Goal: Communication & Community: Answer question/provide support

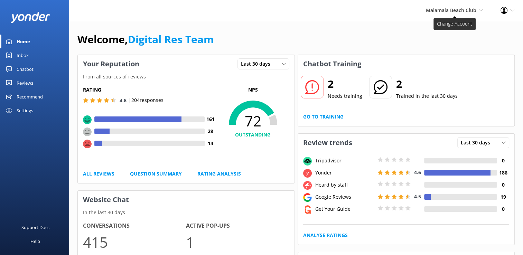
click at [442, 11] on span "Malamala Beach Club" at bounding box center [451, 10] width 50 height 7
drag, startPoint x: 350, startPoint y: 28, endPoint x: 347, endPoint y: 37, distance: 10.1
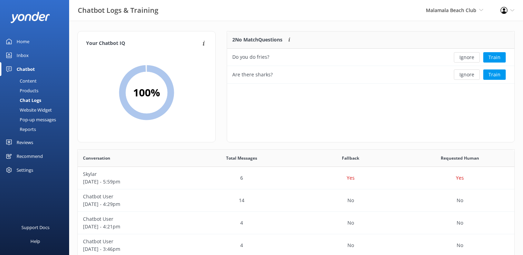
click at [467, 55] on button "Ignore" at bounding box center [467, 57] width 26 height 10
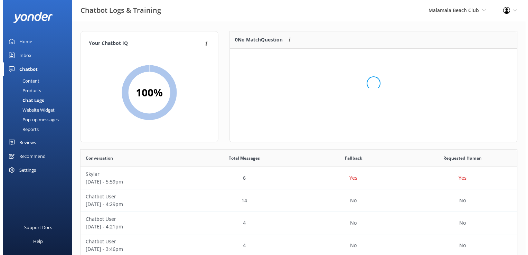
scroll to position [81, 282]
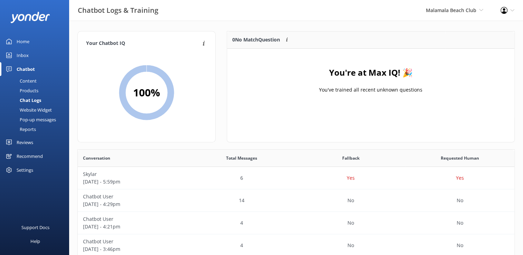
click at [22, 55] on div "Inbox" at bounding box center [23, 55] width 12 height 14
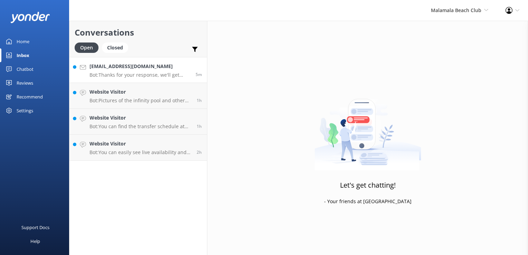
click at [137, 74] on p "Bot: Thanks for your response, we'll get back to you as soon as we can during o…" at bounding box center [140, 75] width 101 height 6
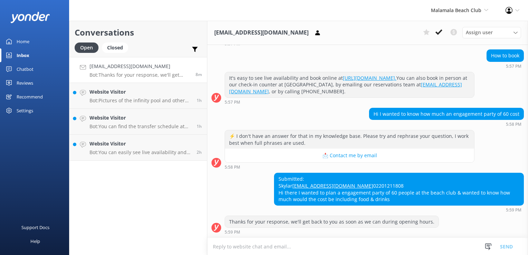
scroll to position [77, 0]
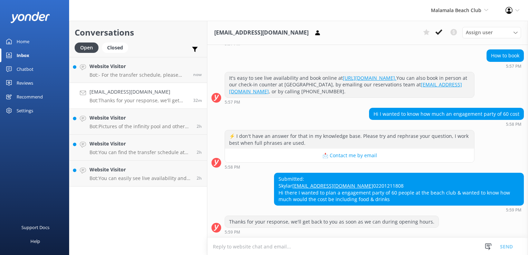
drag, startPoint x: 253, startPoint y: 245, endPoint x: 257, endPoint y: 243, distance: 4.7
click at [255, 244] on textarea at bounding box center [367, 246] width 321 height 17
type textarea "P"
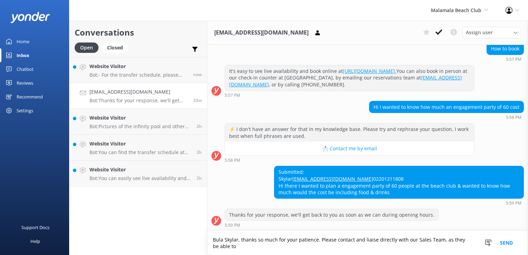
scroll to position [84, 0]
drag, startPoint x: 370, startPoint y: 247, endPoint x: 382, endPoint y: 253, distance: 13.8
click at [375, 249] on textarea "Bula Skylar, thanks so much for your patience. Please contact and liaise direct…" at bounding box center [367, 243] width 321 height 24
click at [424, 248] on textarea "Bula Skylar, thanks so much for your patience. Please contact and liaise direct…" at bounding box center [367, 243] width 321 height 24
drag, startPoint x: 408, startPoint y: 250, endPoint x: 166, endPoint y: 234, distance: 242.5
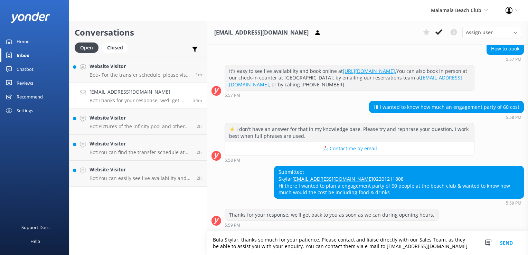
click at [166, 234] on div "Conversations Open Closed Important Converted Assigned to me Unassigned Website…" at bounding box center [298, 138] width 459 height 234
click at [440, 248] on textarea "Bula Skylar, thanks so much for your patience. Please contact and liaise direct…" at bounding box center [367, 243] width 321 height 24
type textarea "Bula Skylar, thanks so much for your patience. Please contact and liaise direct…"
click at [506, 244] on button "Send" at bounding box center [507, 243] width 26 height 24
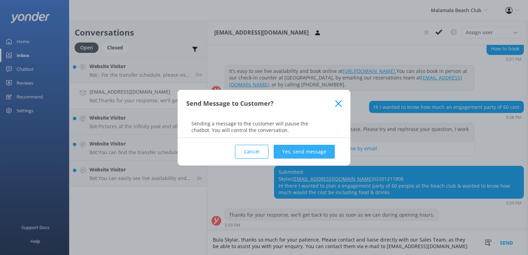
click at [284, 152] on button "Yes, send message" at bounding box center [304, 152] width 61 height 14
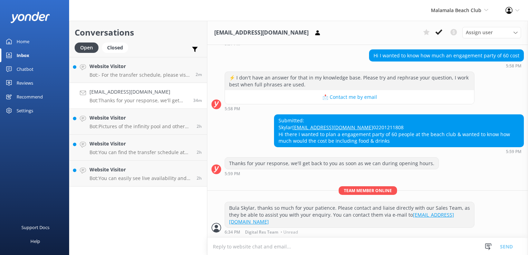
scroll to position [129, 0]
click at [289, 248] on textarea at bounding box center [367, 246] width 321 height 17
click at [137, 74] on p "Bot: - For the transfer schedule, please visit: https://southseacruisesfiji.com…" at bounding box center [140, 75] width 101 height 6
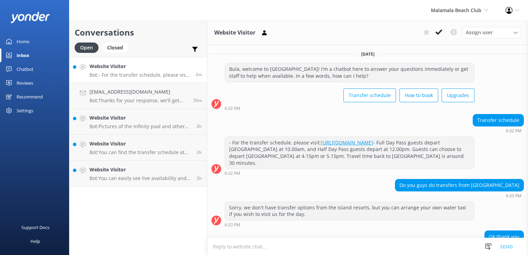
scroll to position [36, 0]
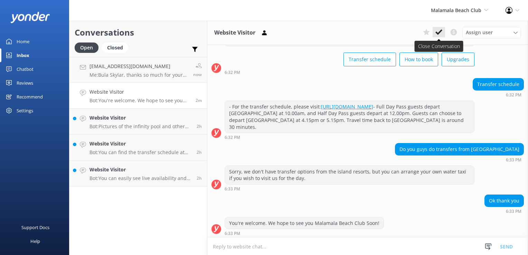
click at [442, 31] on use at bounding box center [439, 32] width 7 height 6
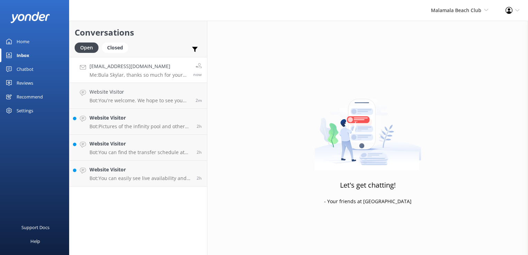
drag, startPoint x: 169, startPoint y: 71, endPoint x: 177, endPoint y: 71, distance: 8.0
click at [169, 71] on div "Skylarrincon6@gmail.com Me: Bula Skylar, thanks so much for your patience. Plea…" at bounding box center [139, 70] width 99 height 15
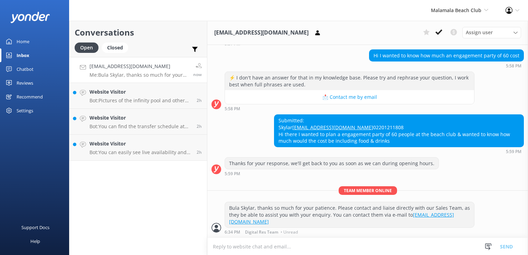
scroll to position [129, 0]
click at [166, 92] on h4 "Website Visitor" at bounding box center [141, 92] width 102 height 8
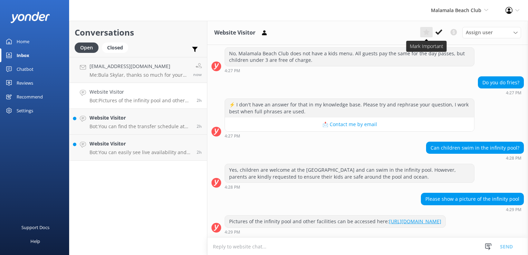
scroll to position [275, 0]
click at [389, 221] on link "https://www.dropbox.com/work/Trade%20Partner%20-%20Marketing%20Toolkit/Malamala…" at bounding box center [415, 221] width 52 height 7
click at [234, 250] on textarea at bounding box center [367, 246] width 321 height 17
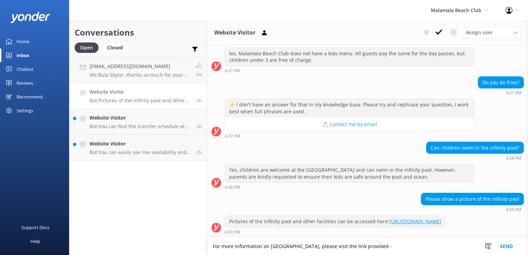
paste textarea "https://www.malamalabeachclub.com/"
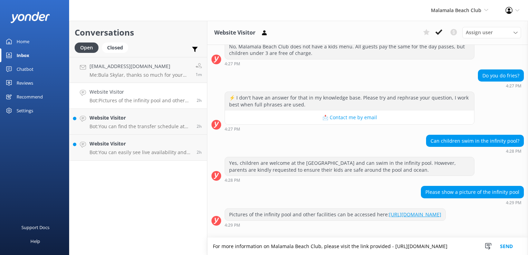
type textarea "For more information on Malamala Beach Club, please visit the link provided - h…"
click at [507, 242] on button "Send" at bounding box center [507, 246] width 26 height 17
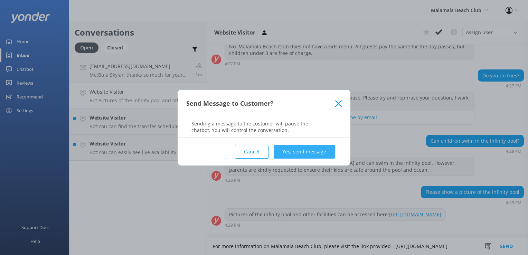
click at [292, 153] on button "Yes, send message" at bounding box center [304, 152] width 61 height 14
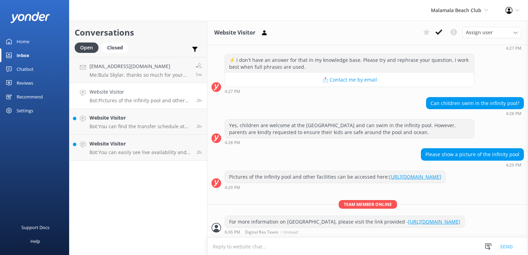
scroll to position [326, 0]
click at [173, 118] on h4 "Website Visitor" at bounding box center [141, 118] width 102 height 8
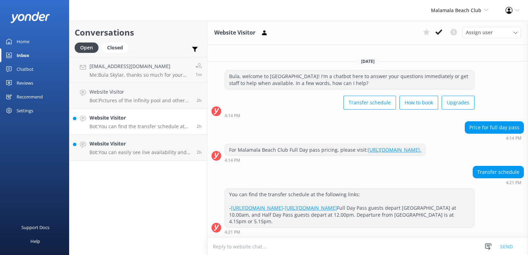
scroll to position [5, 0]
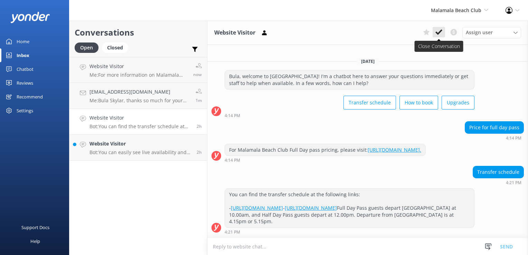
click at [438, 31] on icon at bounding box center [439, 32] width 7 height 7
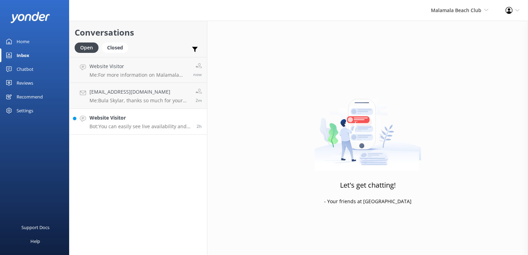
click at [152, 121] on div "Website Visitor Bot: You can easily see live availability and book online at ht…" at bounding box center [141, 121] width 102 height 15
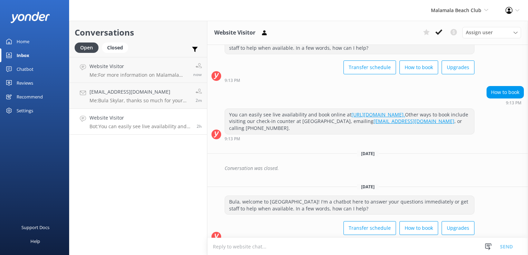
scroll to position [94, 0]
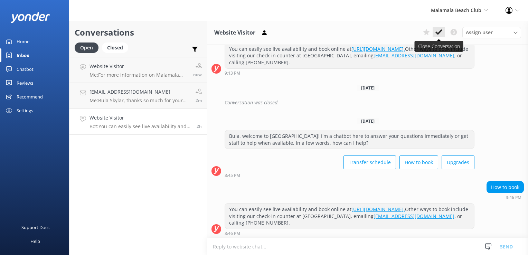
click at [441, 28] on button at bounding box center [439, 32] width 12 height 10
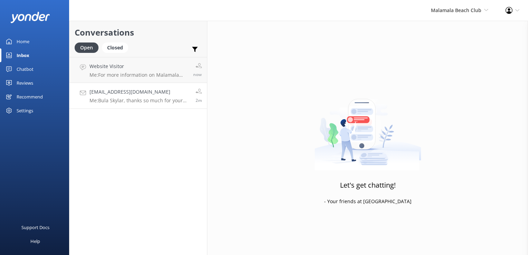
click at [174, 90] on h4 "Skylarrincon6@gmail.com" at bounding box center [140, 92] width 101 height 8
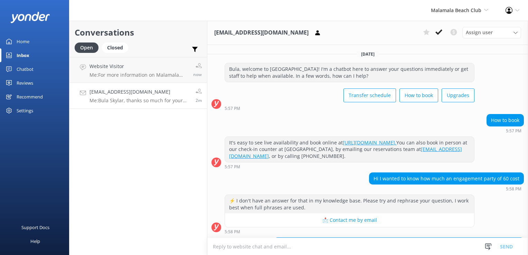
scroll to position [129, 0]
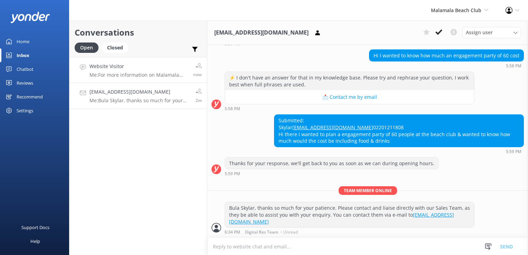
click at [177, 76] on p "Me: For more information on Malamala Beach Club, please visit the link provided…" at bounding box center [139, 75] width 99 height 6
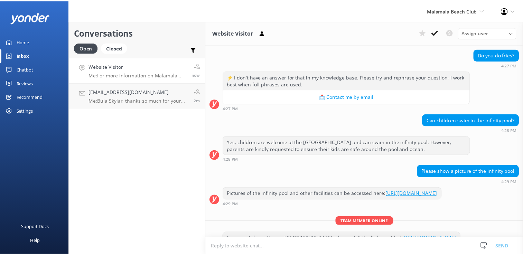
scroll to position [326, 0]
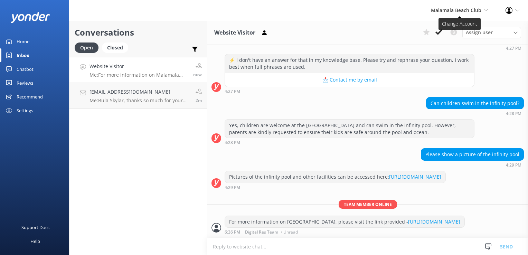
click at [467, 9] on span "Malamala Beach Club" at bounding box center [456, 10] width 50 height 7
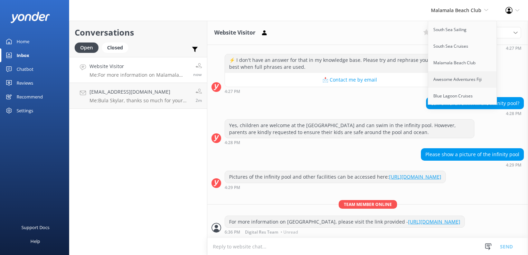
click at [446, 81] on link "Awesome Adventures Fiji" at bounding box center [462, 79] width 69 height 17
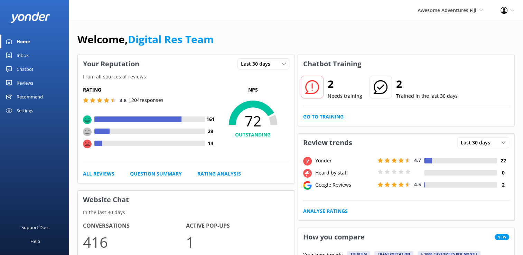
click at [316, 115] on link "Go to Training" at bounding box center [323, 117] width 40 height 8
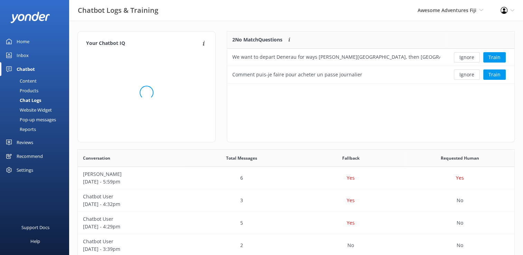
scroll to position [47, 282]
click at [471, 56] on button "Ignore" at bounding box center [467, 57] width 26 height 10
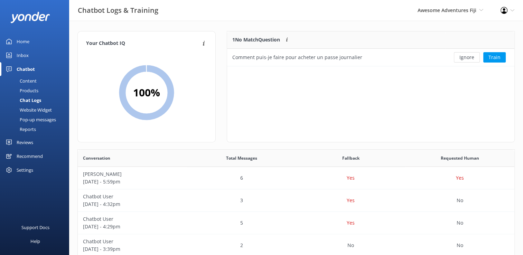
scroll to position [29, 282]
click at [471, 57] on button "Ignore" at bounding box center [467, 57] width 26 height 10
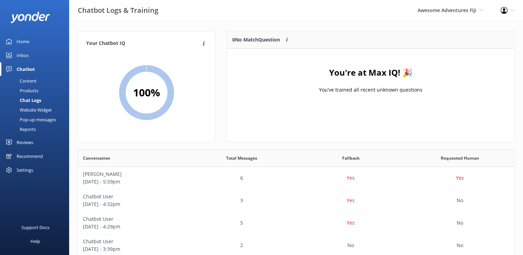
click at [28, 92] on div "Products" at bounding box center [21, 91] width 34 height 10
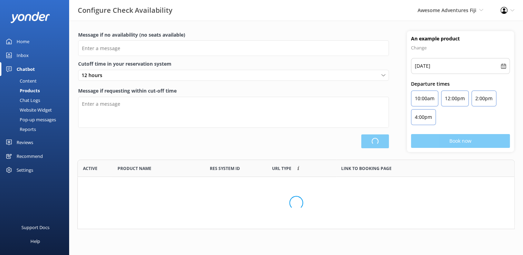
scroll to position [64, 432]
type input "There are no seats available, please check an alternative day"
type textarea "Our online booking system closes {hours} prior to departure. Please contact us …"
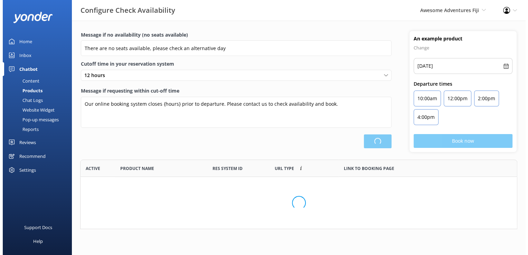
scroll to position [202, 431]
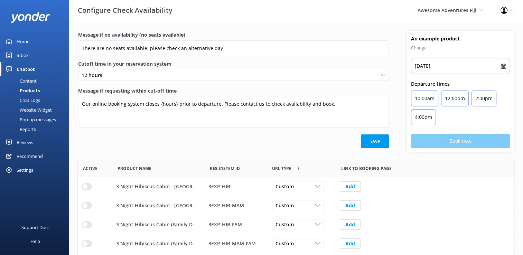
click at [28, 83] on div "Content" at bounding box center [20, 81] width 32 height 10
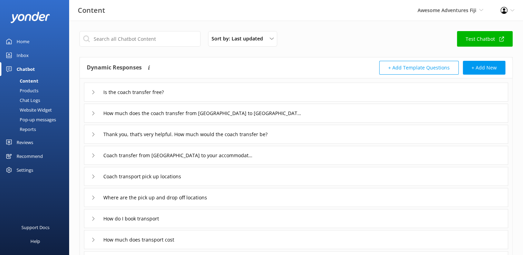
click at [22, 54] on div "Inbox" at bounding box center [23, 55] width 12 height 14
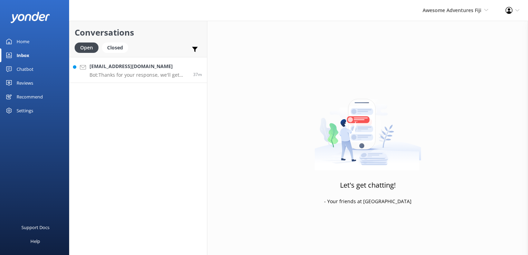
click at [167, 63] on h4 "barbiecat48@gmail.com" at bounding box center [139, 67] width 99 height 8
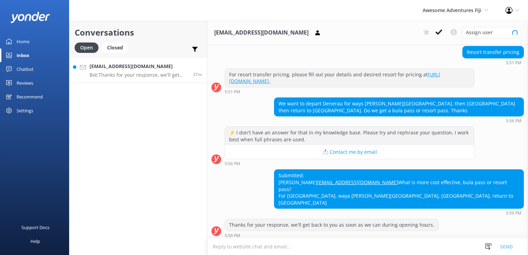
scroll to position [70, 0]
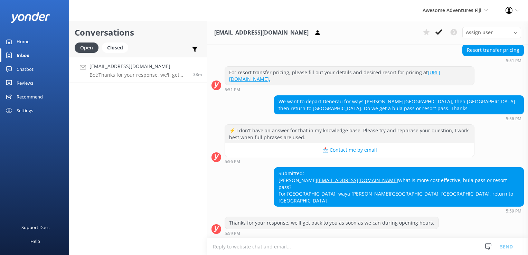
paste textarea "Bula, Thanks so much for your patience. For more information or to book online,…"
type textarea "Bula, Thanks so much for your patience. For more information or to book online,…"
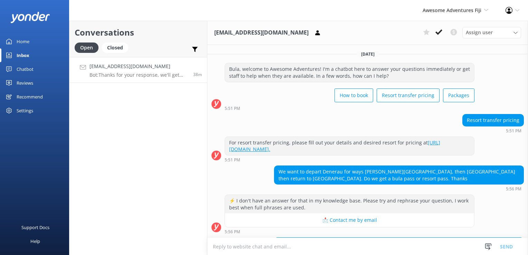
scroll to position [70, 0]
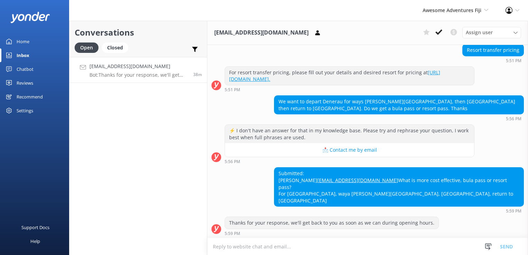
click at [244, 247] on textarea at bounding box center [367, 246] width 321 height 17
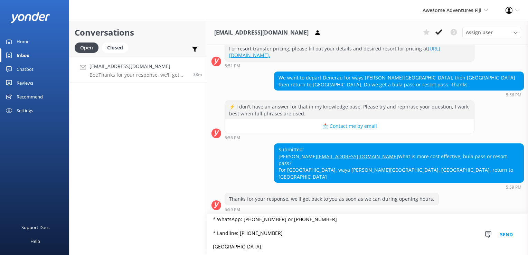
scroll to position [105, 0]
type textarea "Bula, Thanks so much for your patience. For more information or to book online,…"
click at [508, 232] on button "Send" at bounding box center [507, 234] width 26 height 41
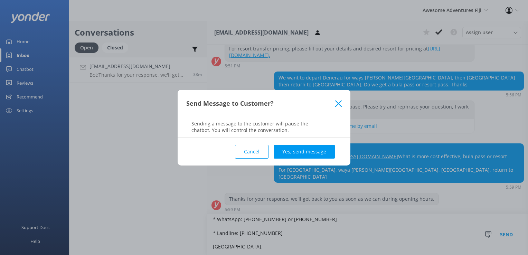
drag, startPoint x: 293, startPoint y: 149, endPoint x: 317, endPoint y: 158, distance: 25.4
click at [296, 149] on button "Yes, send message" at bounding box center [304, 152] width 61 height 14
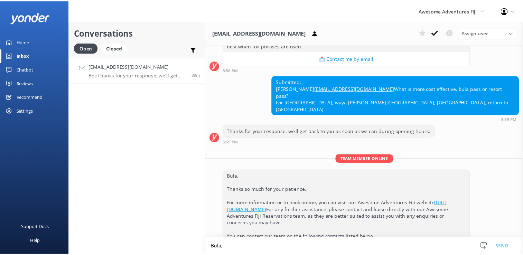
scroll to position [237, 0]
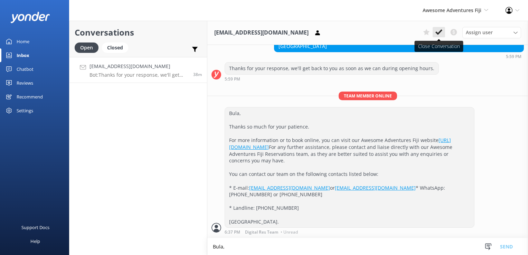
click at [441, 34] on icon at bounding box center [439, 32] width 7 height 7
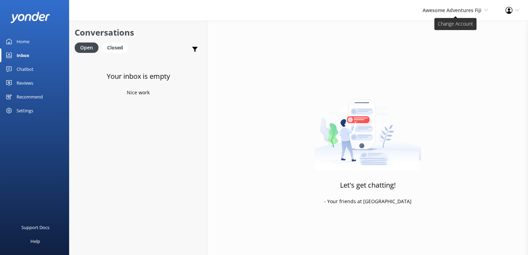
click at [479, 11] on span "Awesome Adventures Fiji" at bounding box center [452, 10] width 59 height 7
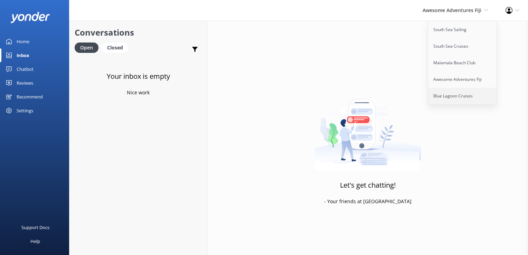
click at [469, 99] on link "Blue Lagoon Cruises" at bounding box center [462, 96] width 69 height 17
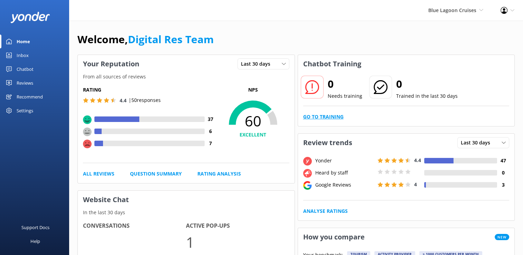
click at [329, 118] on link "Go to Training" at bounding box center [323, 117] width 40 height 8
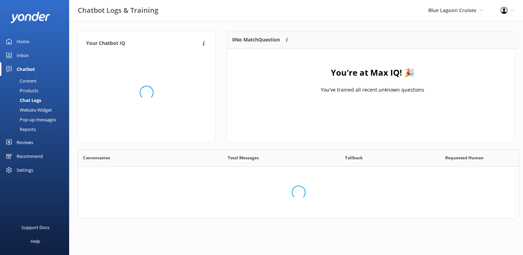
scroll to position [6, 6]
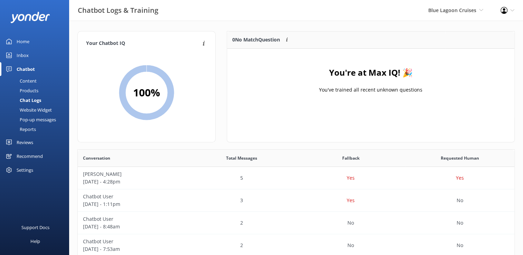
click at [26, 54] on div "Inbox" at bounding box center [23, 55] width 12 height 14
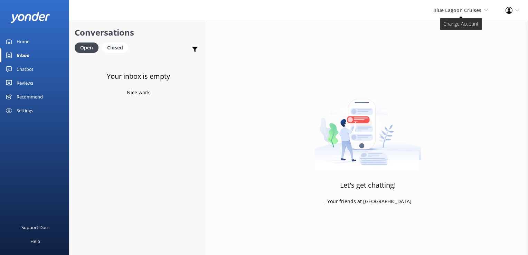
click at [471, 13] on span "Blue Lagoon Cruises" at bounding box center [458, 10] width 48 height 7
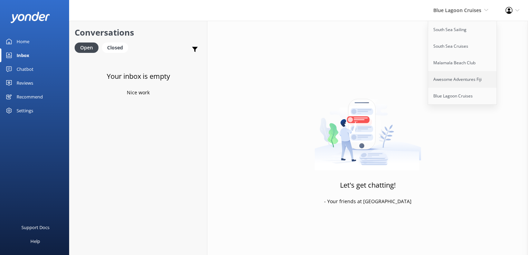
click at [463, 76] on link "Awesome Adventures Fiji" at bounding box center [462, 79] width 69 height 17
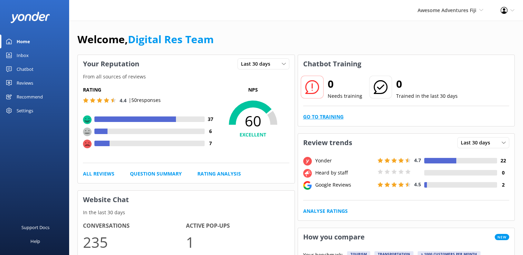
click at [336, 115] on link "Go to Training" at bounding box center [323, 117] width 40 height 8
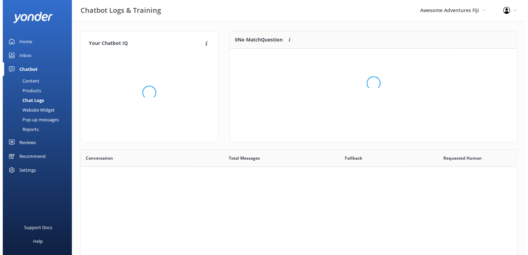
scroll to position [237, 431]
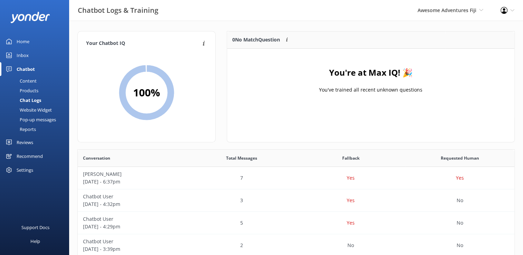
click at [20, 56] on div "Inbox" at bounding box center [23, 55] width 12 height 14
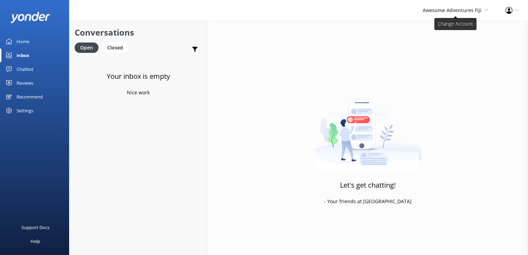
click at [474, 12] on span "Awesome Adventures Fiji" at bounding box center [452, 10] width 59 height 7
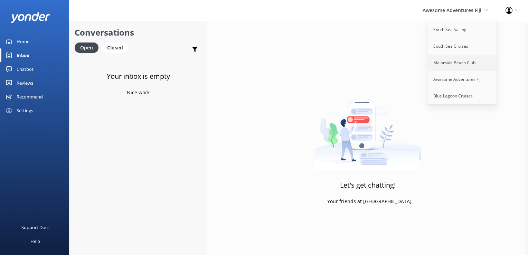
click at [448, 59] on link "Malamala Beach Club" at bounding box center [462, 63] width 69 height 17
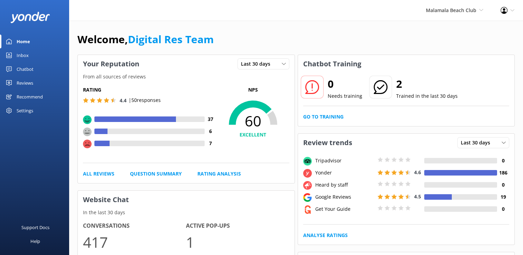
click at [25, 53] on div "Inbox" at bounding box center [23, 55] width 12 height 14
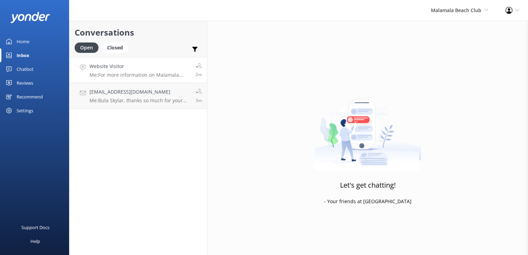
click at [181, 70] on h4 "Website Visitor" at bounding box center [140, 67] width 101 height 8
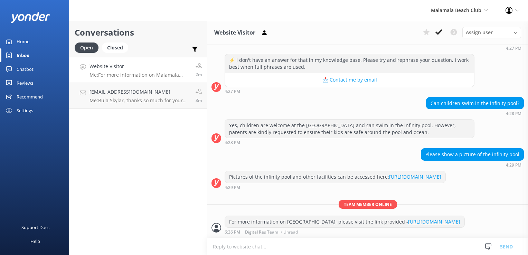
scroll to position [326, 0]
click at [439, 31] on icon at bounding box center [439, 32] width 7 height 7
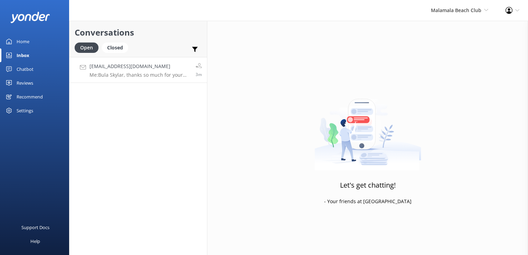
click at [182, 73] on p "Me: Bula Skylar, thanks so much for your patience. Please contact and liaise di…" at bounding box center [140, 75] width 101 height 6
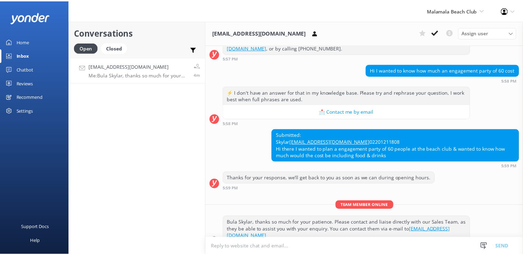
scroll to position [143, 0]
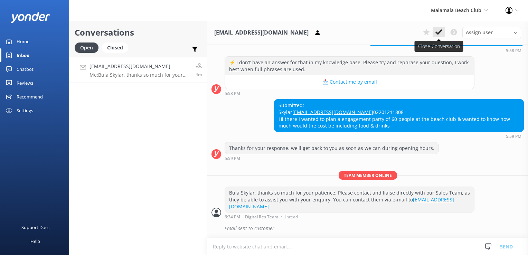
click at [444, 31] on button at bounding box center [439, 32] width 12 height 10
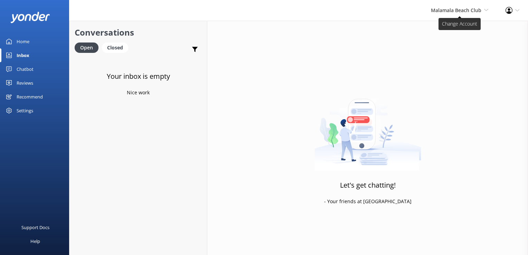
click at [454, 13] on span "Malamala Beach Club" at bounding box center [456, 10] width 50 height 7
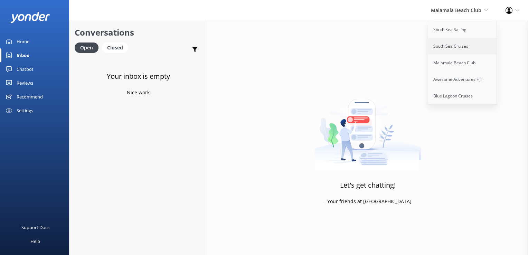
click at [448, 46] on link "South Sea Cruises" at bounding box center [462, 46] width 69 height 17
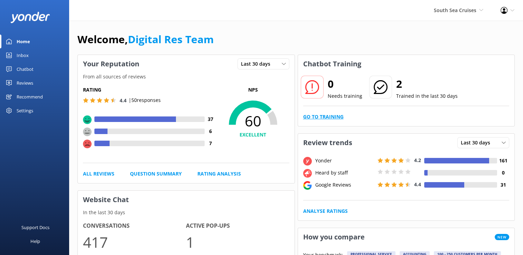
click at [323, 115] on link "Go to Training" at bounding box center [323, 117] width 40 height 8
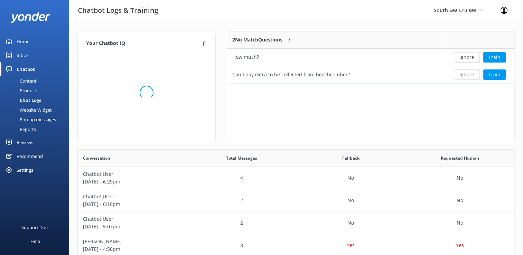
scroll to position [47, 282]
click at [465, 58] on button "Ignore" at bounding box center [467, 57] width 26 height 10
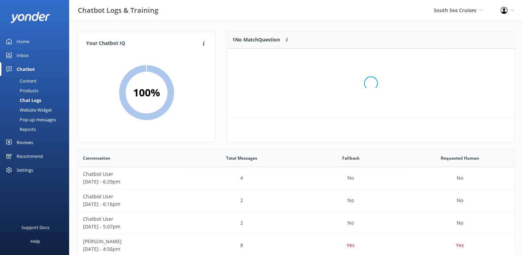
scroll to position [29, 282]
click at [465, 58] on button "Ignore" at bounding box center [467, 57] width 26 height 10
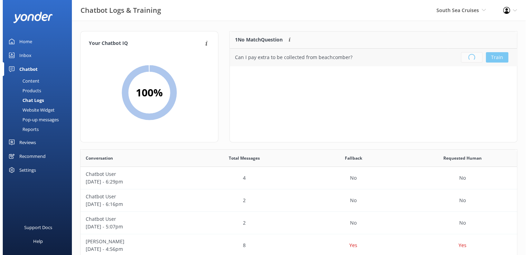
scroll to position [81, 282]
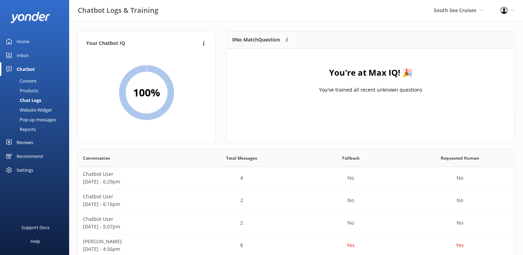
click at [28, 56] on link "Inbox" at bounding box center [34, 55] width 69 height 14
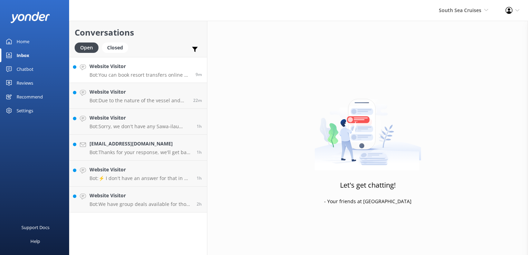
click at [167, 75] on p "Bot: You can book resort transfers online at https://bookings.southseacruisesfi…" at bounding box center [140, 75] width 101 height 6
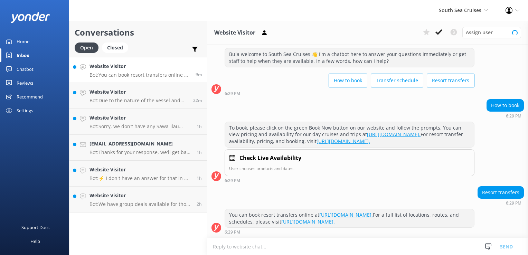
scroll to position [27, 0]
click at [440, 35] on icon at bounding box center [439, 32] width 7 height 7
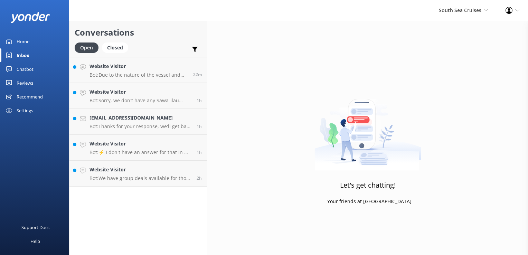
drag, startPoint x: 144, startPoint y: 91, endPoint x: 248, endPoint y: 92, distance: 104.4
click at [178, 89] on h4 "Website Visitor" at bounding box center [141, 92] width 102 height 8
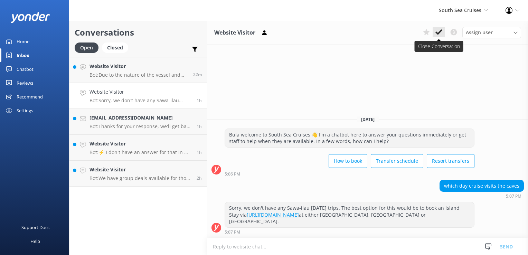
click at [442, 31] on use at bounding box center [439, 32] width 7 height 6
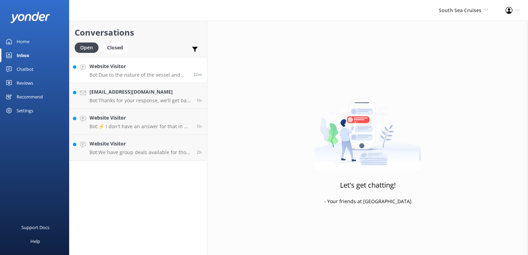
click at [147, 72] on p "Bot: Due to the nature of the vessel and the bathroom facilities being down ste…" at bounding box center [139, 75] width 99 height 6
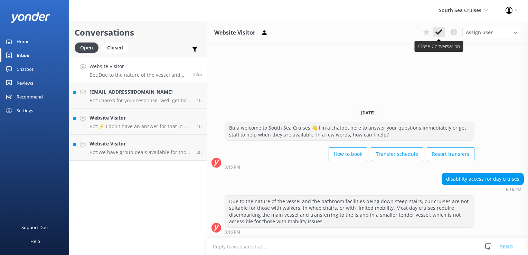
click at [436, 30] on icon at bounding box center [439, 32] width 7 height 7
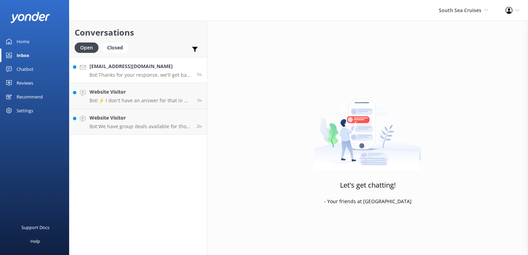
click at [166, 72] on p "Bot: Thanks for your response, we'll get back to you as soon as we can during o…" at bounding box center [141, 75] width 102 height 6
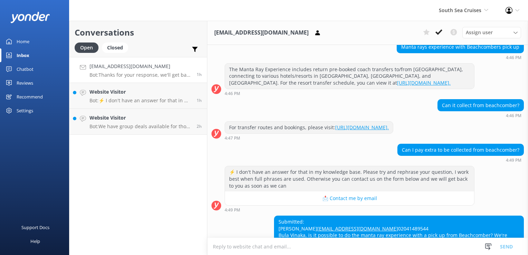
scroll to position [141, 0]
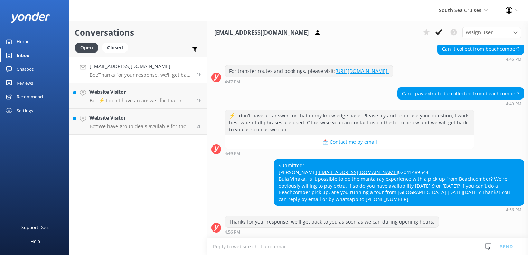
scroll to position [141, 0]
click at [256, 248] on textarea at bounding box center [367, 246] width 321 height 17
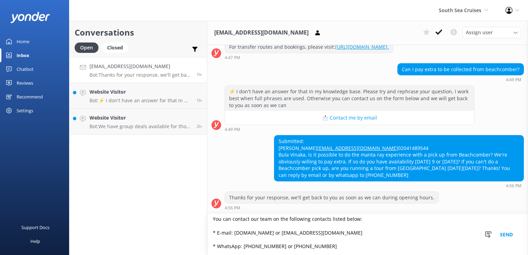
scroll to position [98, 0]
type textarea "Bula, Thanks so much for your patience. For more information or to book online,…"
click at [506, 233] on button "Send" at bounding box center [507, 234] width 26 height 41
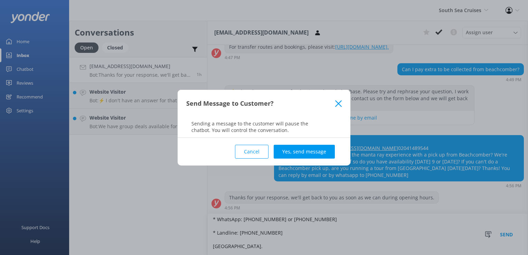
drag, startPoint x: 288, startPoint y: 152, endPoint x: 458, endPoint y: 185, distance: 173.2
click at [290, 153] on button "Yes, send message" at bounding box center [304, 152] width 61 height 14
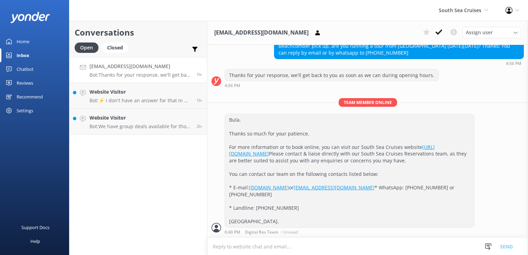
scroll to position [308, 0]
click at [439, 35] on icon at bounding box center [439, 32] width 7 height 7
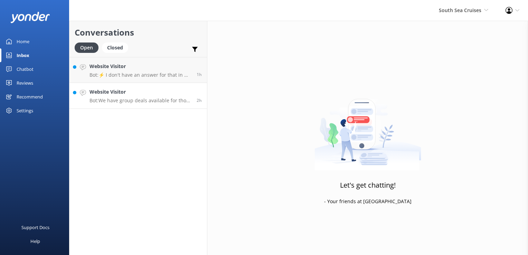
drag, startPoint x: 139, startPoint y: 88, endPoint x: 144, endPoint y: 87, distance: 5.3
click at [139, 87] on link "Website Visitor Bot: We have group deals available for those traveling with 10 …" at bounding box center [138, 96] width 138 height 26
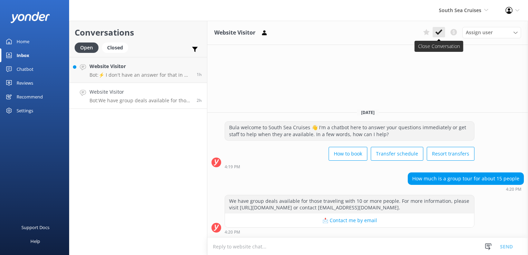
click at [442, 33] on icon at bounding box center [439, 32] width 7 height 7
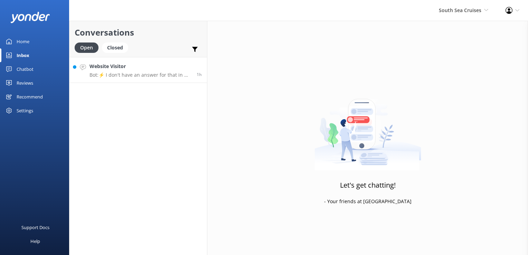
click at [155, 66] on h4 "Website Visitor" at bounding box center [141, 67] width 102 height 8
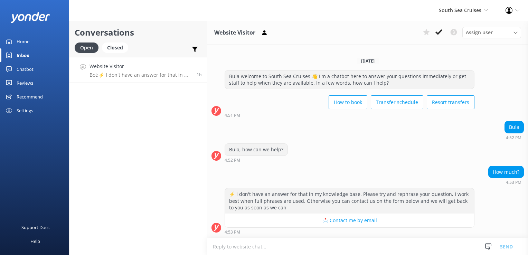
click at [246, 249] on textarea at bounding box center [367, 246] width 321 height 17
paste textarea "Should you wish to book online, you may do so over the links provided below: Da…"
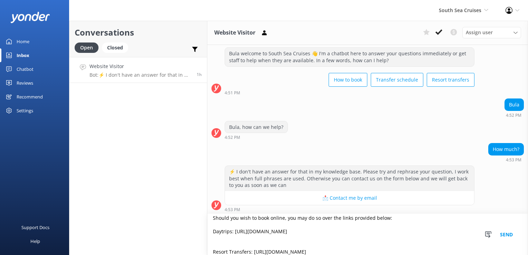
scroll to position [16, 0]
click at [211, 218] on textarea "Should you wish to book online, you may do so over the links provided below: Da…" at bounding box center [367, 234] width 321 height 41
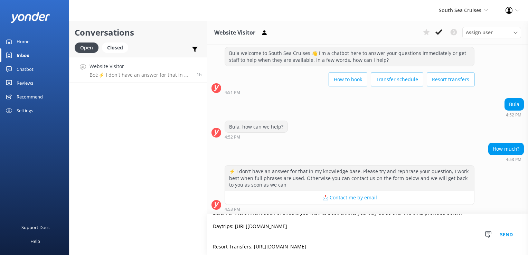
scroll to position [0, 0]
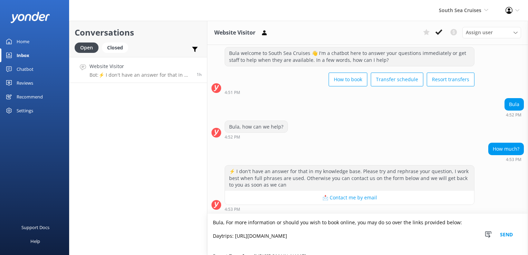
drag, startPoint x: 226, startPoint y: 221, endPoint x: 238, endPoint y: 226, distance: 13.0
click at [226, 221] on textarea "Bula, For more information or should you wish to book online, you may do so ove…" at bounding box center [367, 234] width 321 height 41
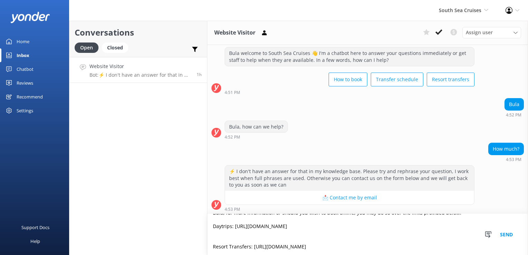
drag, startPoint x: 213, startPoint y: 223, endPoint x: 389, endPoint y: 261, distance: 180.4
click at [389, 255] on html "South Sea Cruises South Sea Sailing South Sea Cruises Malamala Beach Club Aweso…" at bounding box center [264, 127] width 528 height 255
drag, startPoint x: 426, startPoint y: 226, endPoint x: 431, endPoint y: 231, distance: 7.1
click at [427, 226] on textarea "Bula, for more information or should you wish to book online, you may do so ove…" at bounding box center [367, 234] width 321 height 41
click at [439, 232] on textarea "Bula, for more information or should you wish to book online, you may do so ove…" at bounding box center [367, 234] width 321 height 41
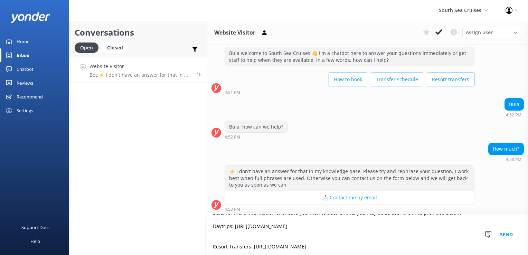
type textarea "Bula, for more information or should you wish to book online, you may do so ove…"
click at [507, 231] on button "Send" at bounding box center [507, 234] width 26 height 41
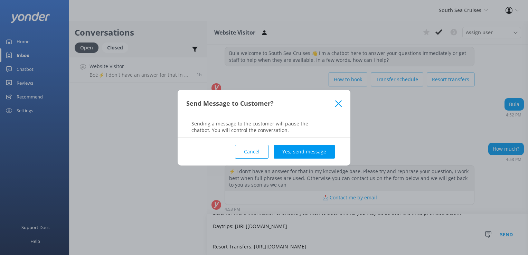
click at [311, 154] on button "Yes, send message" at bounding box center [304, 152] width 61 height 14
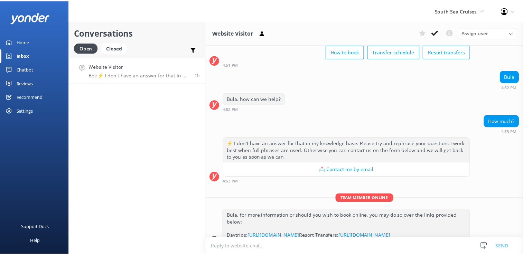
scroll to position [77, 0]
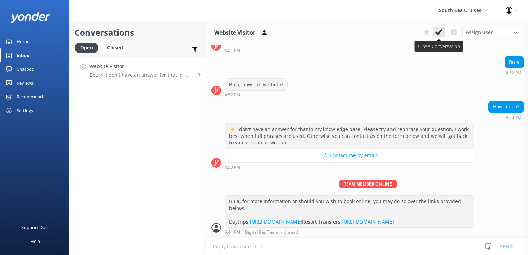
click at [442, 32] on icon at bounding box center [439, 32] width 7 height 7
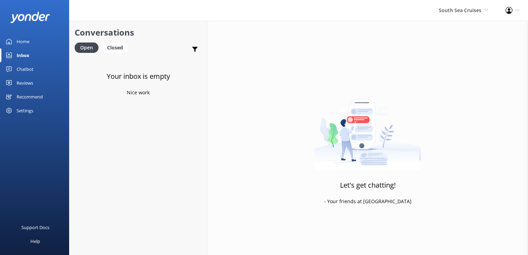
click at [20, 68] on div "Chatbot" at bounding box center [25, 69] width 17 height 14
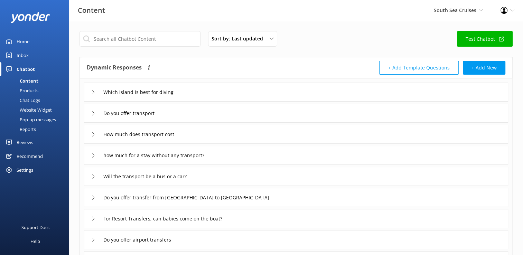
click at [39, 89] on link "Products" at bounding box center [36, 91] width 65 height 10
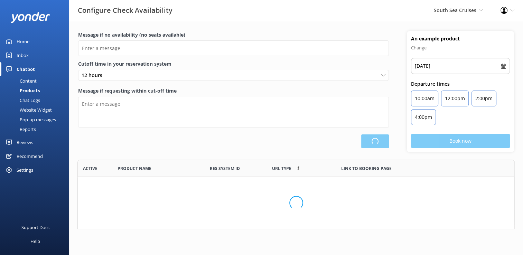
scroll to position [64, 432]
type input "There are no seats available, please check an alternative day"
type textarea "Our online booking system closes {hours} prior to departure. Please contact us …"
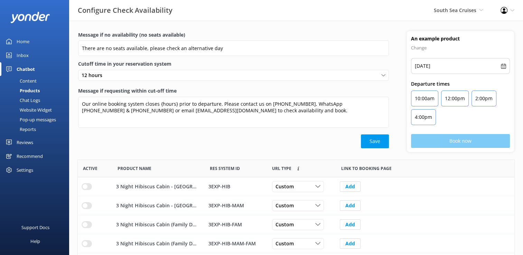
scroll to position [202, 431]
click at [28, 80] on div "Content" at bounding box center [20, 81] width 32 height 10
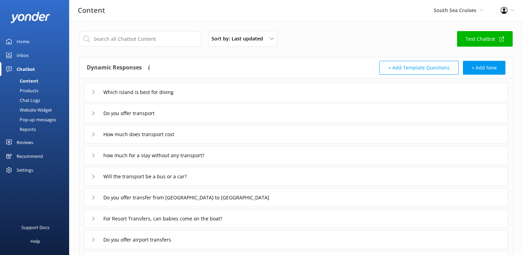
click at [18, 67] on div "Chatbot" at bounding box center [26, 69] width 18 height 14
click at [32, 94] on div "Products" at bounding box center [21, 91] width 34 height 10
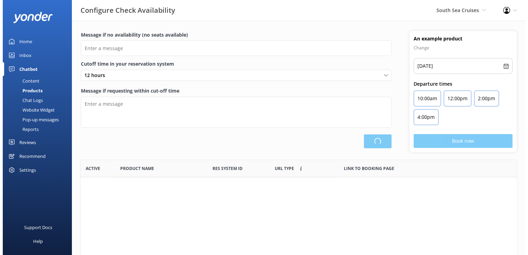
scroll to position [202, 431]
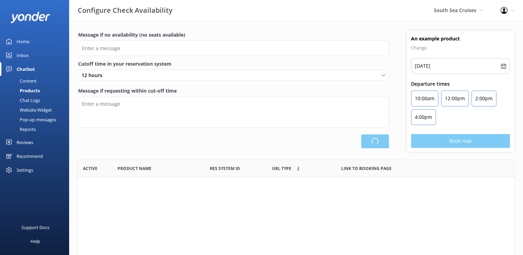
type input "There are no seats available, please check an alternative day"
type textarea "Our online booking system closes {hours} prior to departure. Please contact us …"
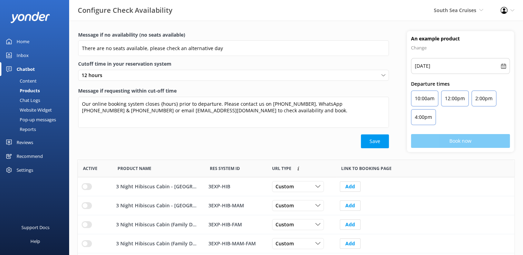
click at [28, 81] on div "Content" at bounding box center [20, 81] width 32 height 10
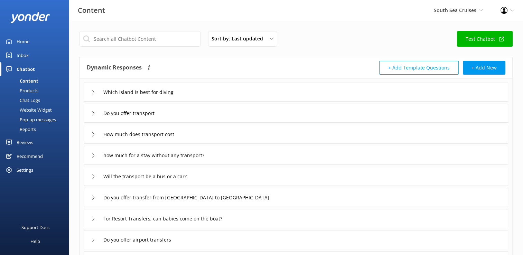
click at [29, 97] on div "Chat Logs" at bounding box center [22, 100] width 36 height 10
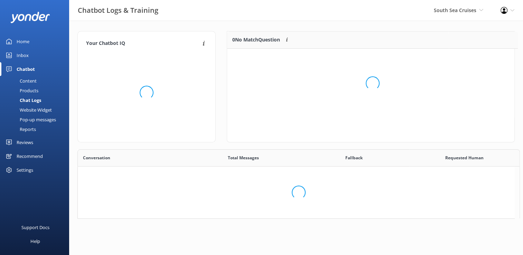
scroll to position [6, 6]
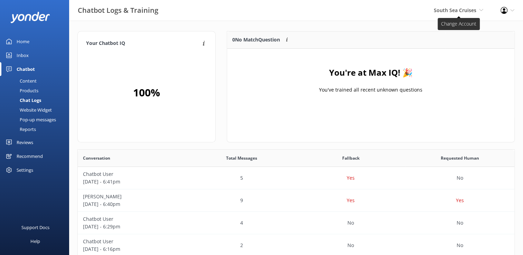
click at [482, 9] on icon at bounding box center [481, 10] width 4 height 4
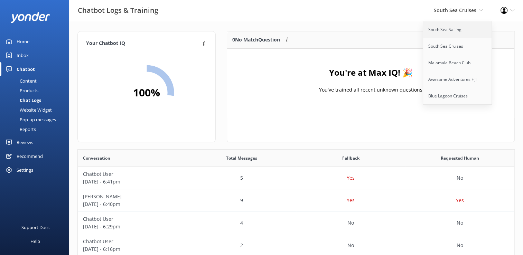
click at [466, 30] on link "South Sea Sailing" at bounding box center [457, 29] width 69 height 17
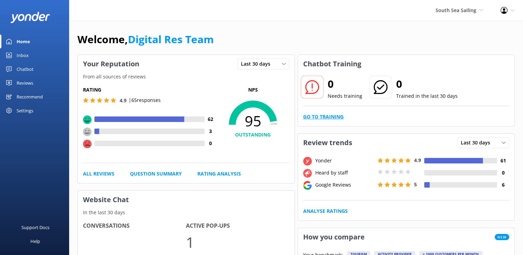
click at [319, 119] on link "Go to Training" at bounding box center [323, 117] width 40 height 8
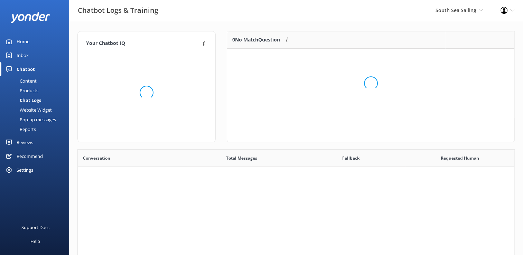
scroll to position [237, 431]
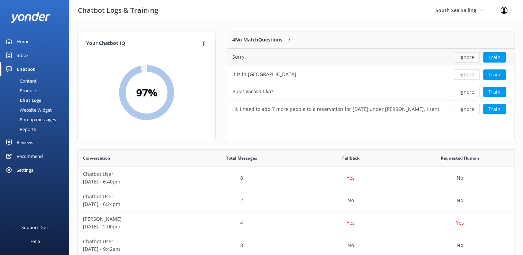
click at [458, 55] on button "Ignore" at bounding box center [467, 57] width 26 height 10
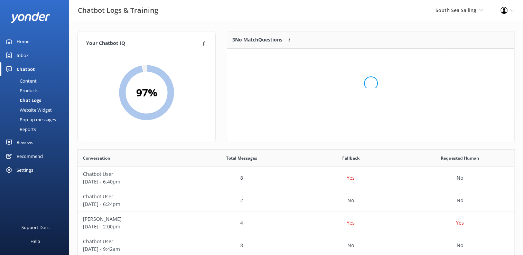
scroll to position [64, 282]
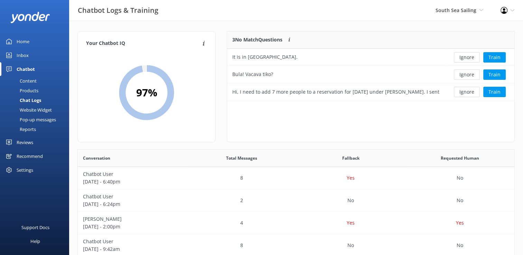
click at [458, 55] on button "Ignore" at bounding box center [467, 57] width 26 height 10
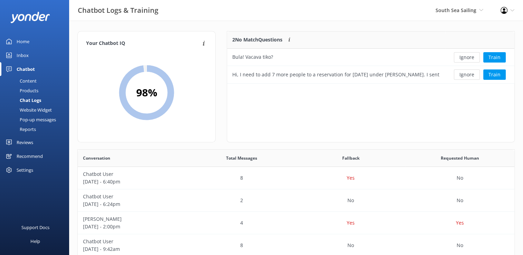
scroll to position [47, 282]
click at [459, 56] on button "Ignore" at bounding box center [467, 57] width 26 height 10
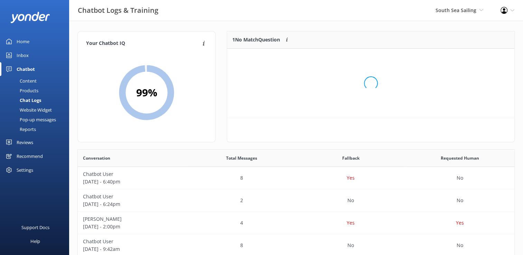
scroll to position [29, 282]
click at [459, 56] on button "Ignore" at bounding box center [467, 57] width 26 height 10
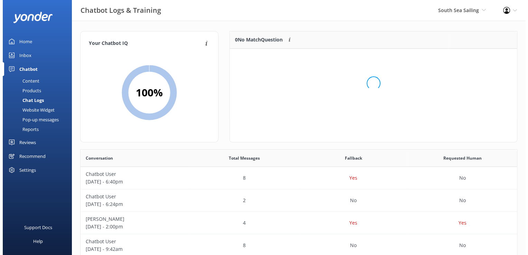
scroll to position [81, 282]
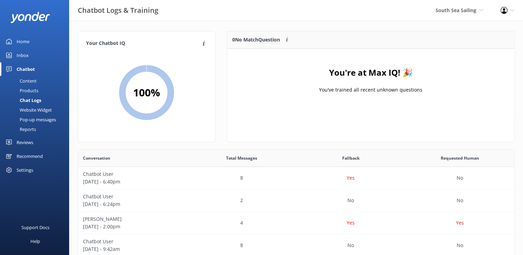
click at [18, 54] on div "Inbox" at bounding box center [23, 55] width 12 height 14
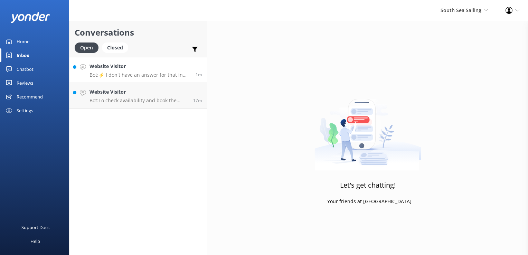
click at [137, 72] on p "Bot: ⚡ I don't have an answer for that in my knowledge base. Please try and rep…" at bounding box center [140, 75] width 101 height 6
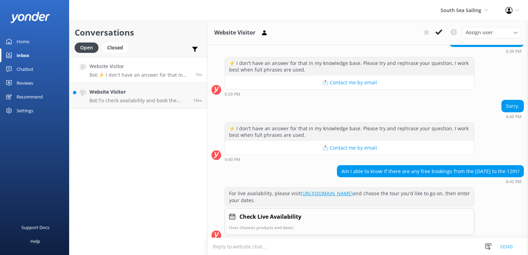
scroll to position [195, 0]
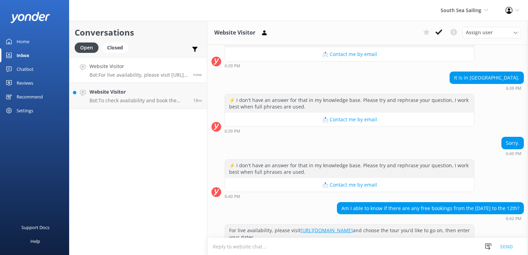
scroll to position [195, 0]
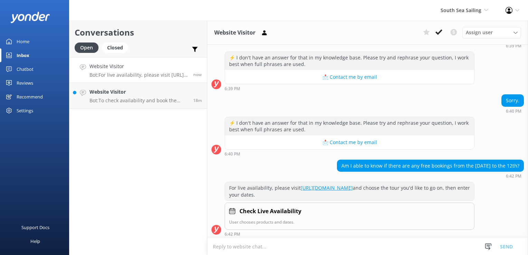
paste textarea "For more information or should you wish to book online, you may do so over the …"
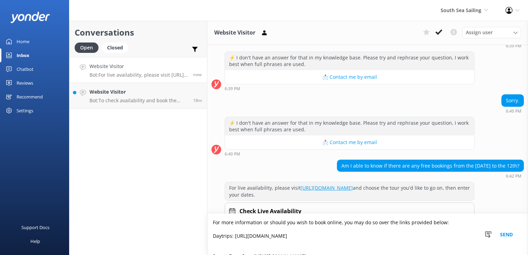
scroll to position [4, 0]
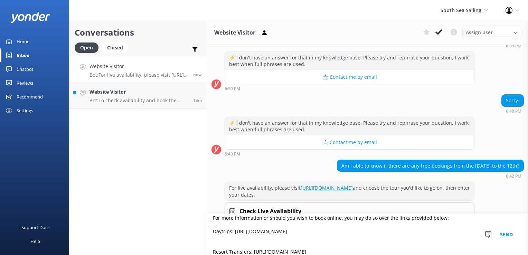
click at [214, 219] on textarea "For more information or should you wish to book online, you may do so over the …" at bounding box center [367, 234] width 321 height 41
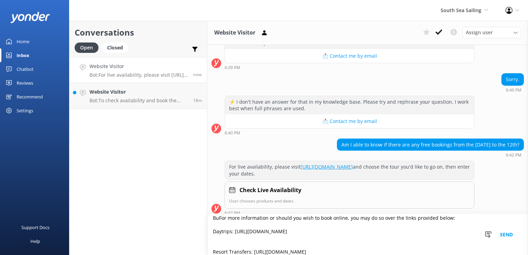
scroll to position [219, 0]
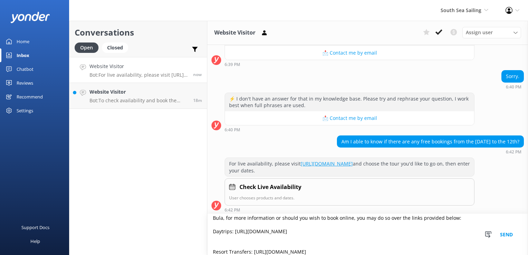
click at [373, 234] on textarea "Bula, for more information or should you wish to book online, you may do so ove…" at bounding box center [367, 234] width 321 height 41
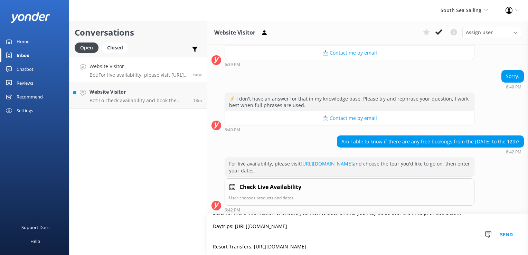
type textarea "Bula, for more information or should you wish to book online, you may do so ove…"
click at [505, 234] on button "Send" at bounding box center [507, 234] width 26 height 41
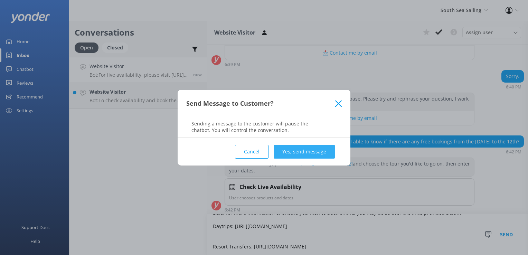
click at [326, 152] on button "Yes, send message" at bounding box center [304, 152] width 61 height 14
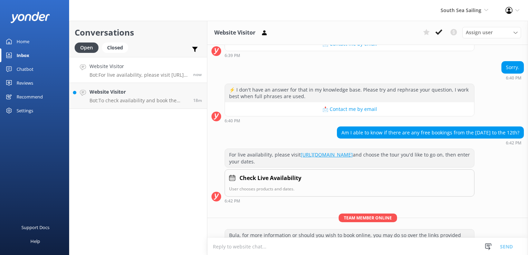
scroll to position [280, 0]
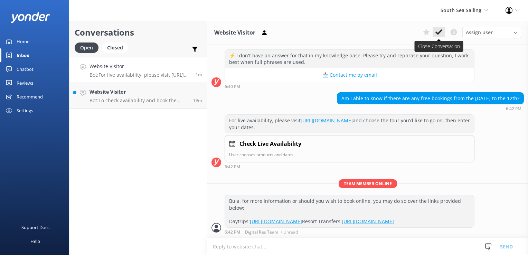
click at [440, 35] on icon at bounding box center [439, 32] width 7 height 7
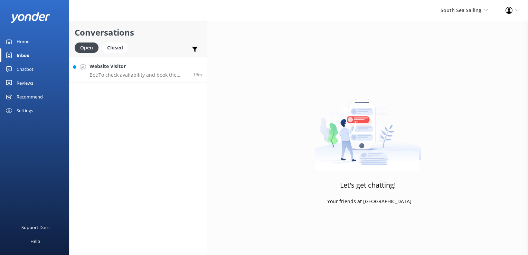
click at [178, 71] on div "Website Visitor Bot: To check availability and book the Sabre Sunsets cruise fo…" at bounding box center [139, 70] width 99 height 15
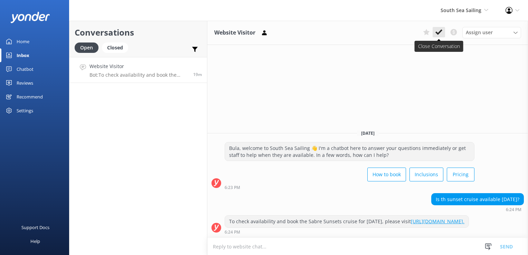
click at [437, 33] on use at bounding box center [439, 32] width 7 height 6
